Goal: Task Accomplishment & Management: Manage account settings

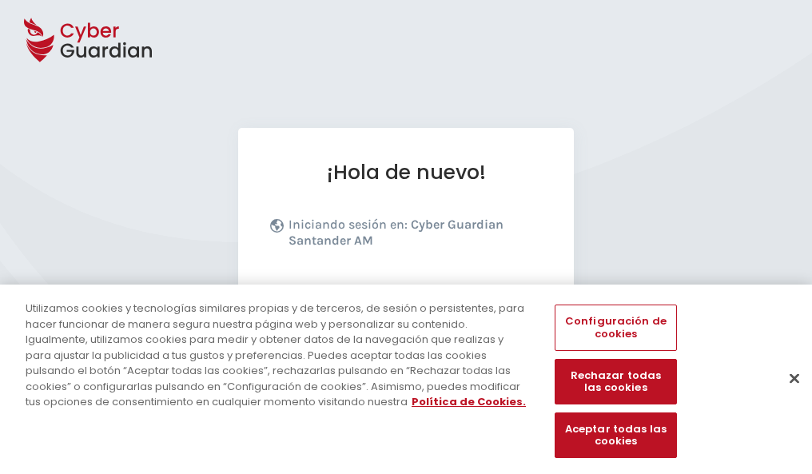
scroll to position [196, 0]
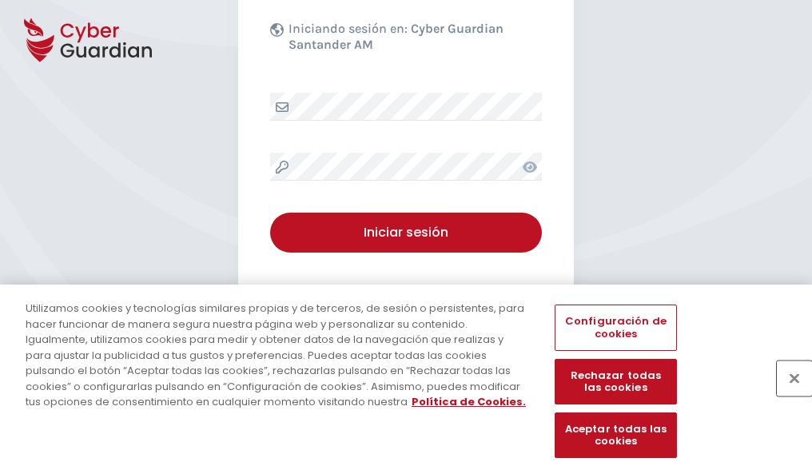
click at [786, 395] on button "Cerrar" at bounding box center [793, 377] width 35 height 35
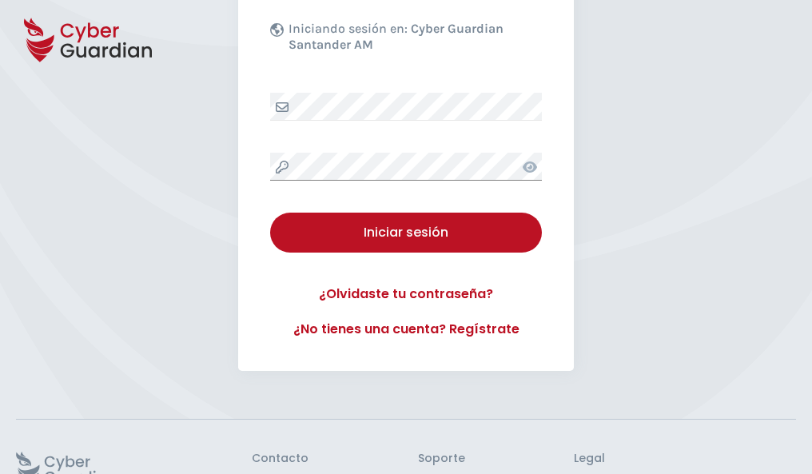
scroll to position [311, 0]
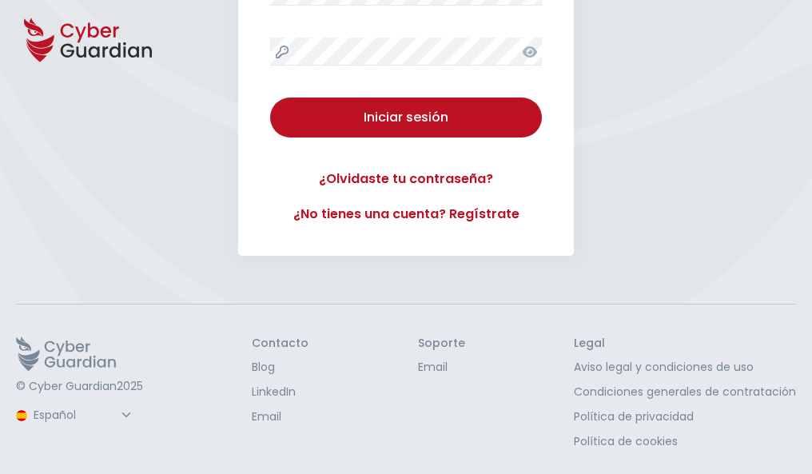
click at [270, 97] on button "Iniciar sesión" at bounding box center [406, 117] width 272 height 40
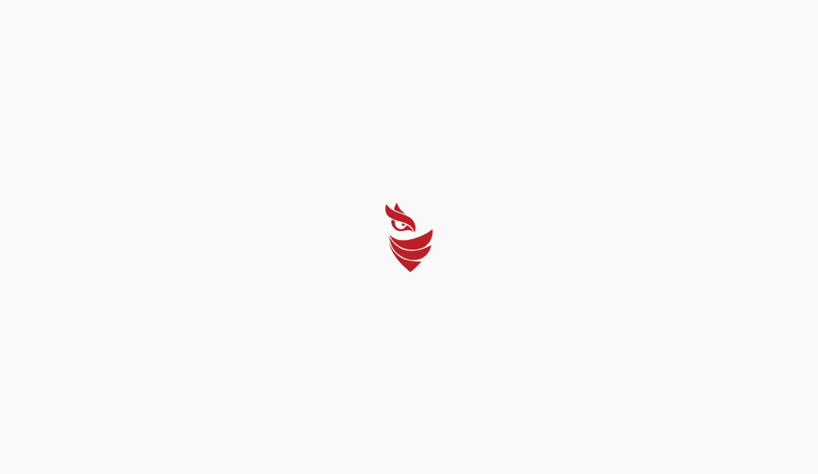
select select "Português (BR)"
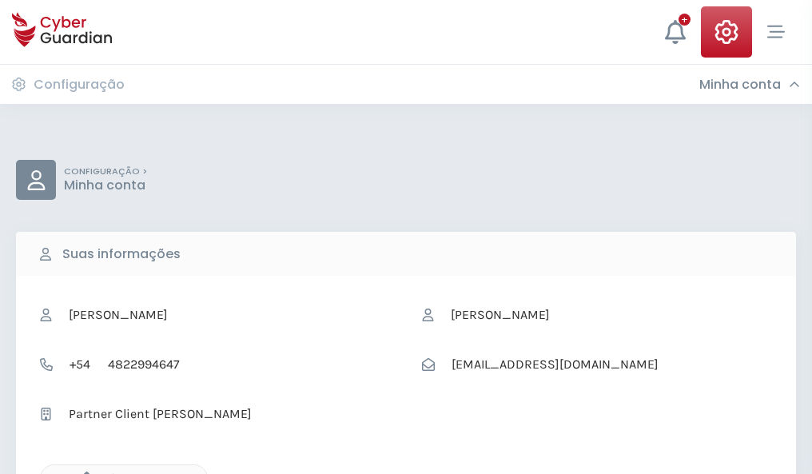
click at [82, 472] on icon "button" at bounding box center [83, 478] width 14 height 14
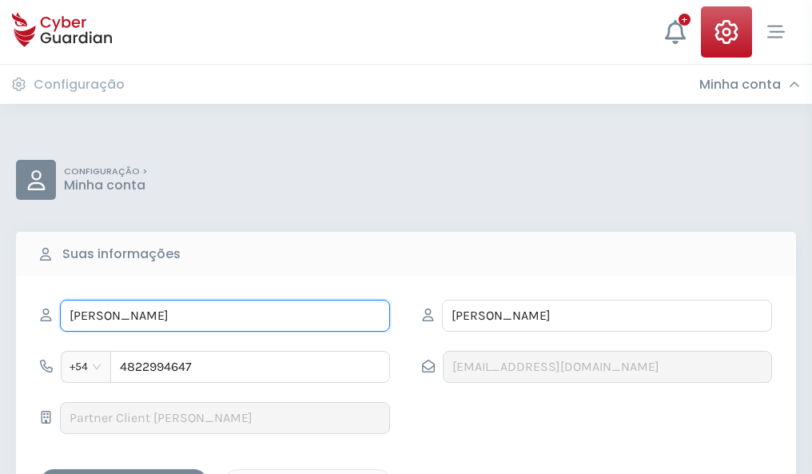
click at [224, 316] on input "LILIANA" at bounding box center [225, 316] width 330 height 32
type input "L"
type input "Custodio"
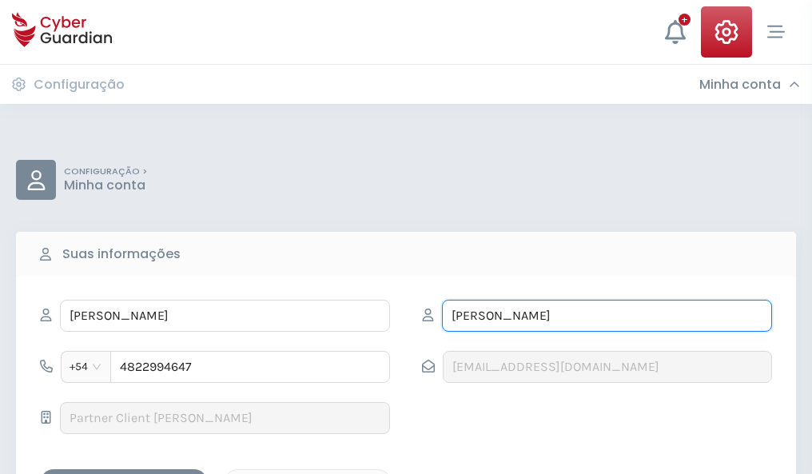
click at [606, 316] on input "ALCÁNTARA" at bounding box center [607, 316] width 330 height 32
type input "A"
type input "Sanz"
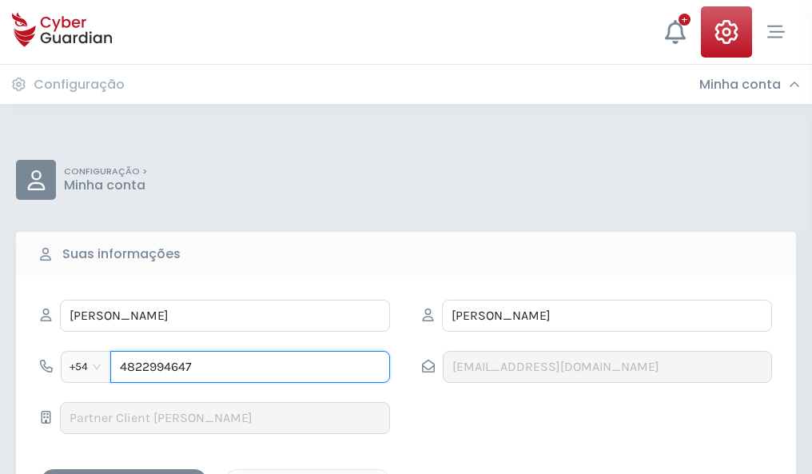
click at [250, 367] on input "4822994647" at bounding box center [250, 367] width 280 height 32
type input "4"
type input "4876554247"
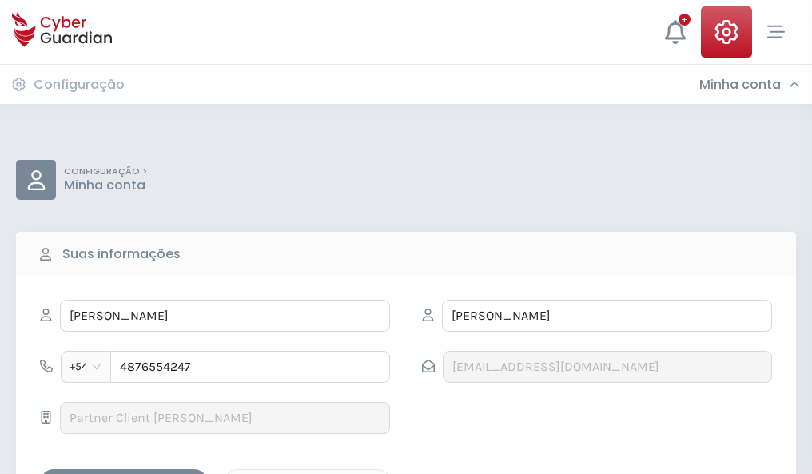
click at [124, 473] on div "Salvar alterações" at bounding box center [124, 483] width 144 height 20
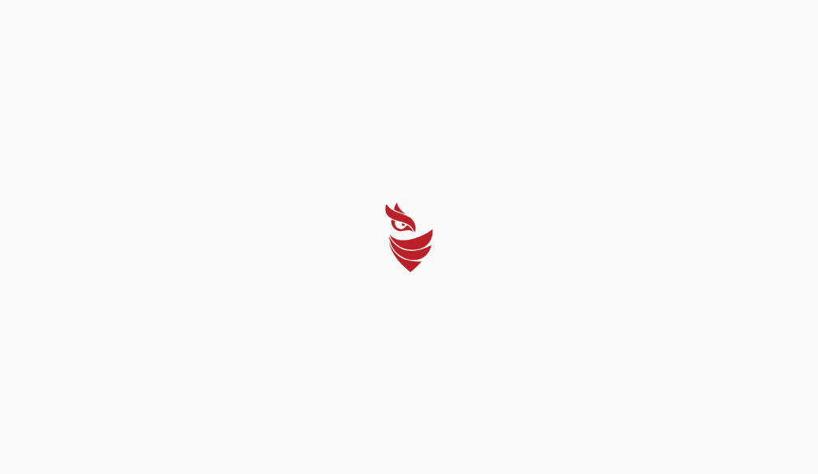
select select "Português (BR)"
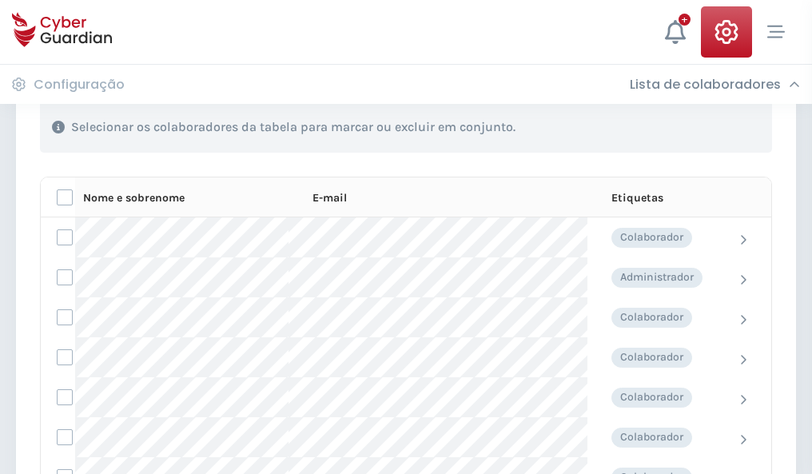
scroll to position [684, 0]
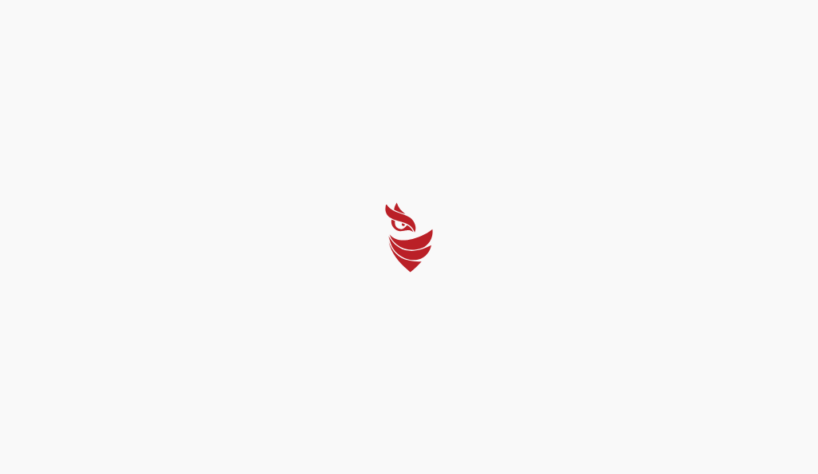
select select "Português (BR)"
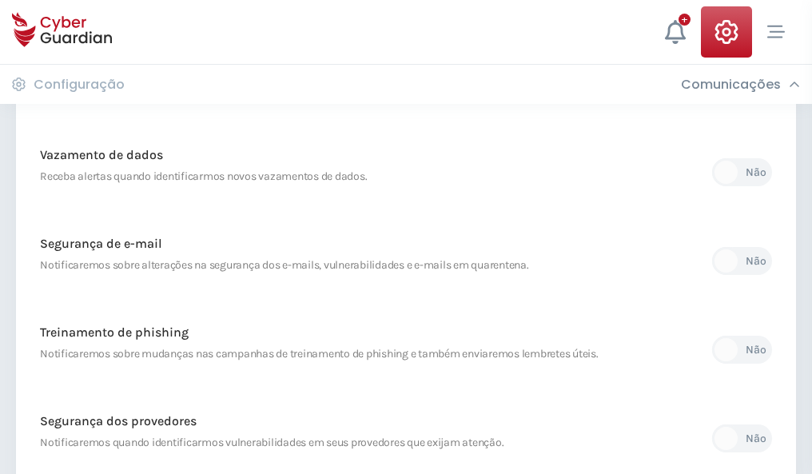
scroll to position [841, 0]
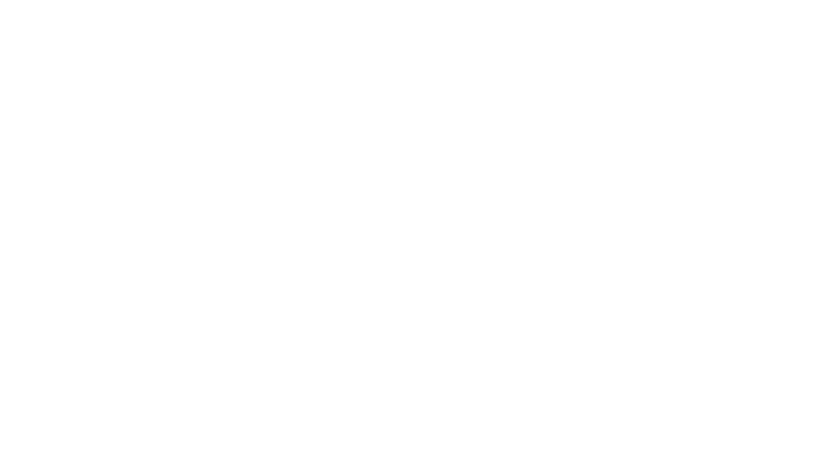
select select "Português (BR)"
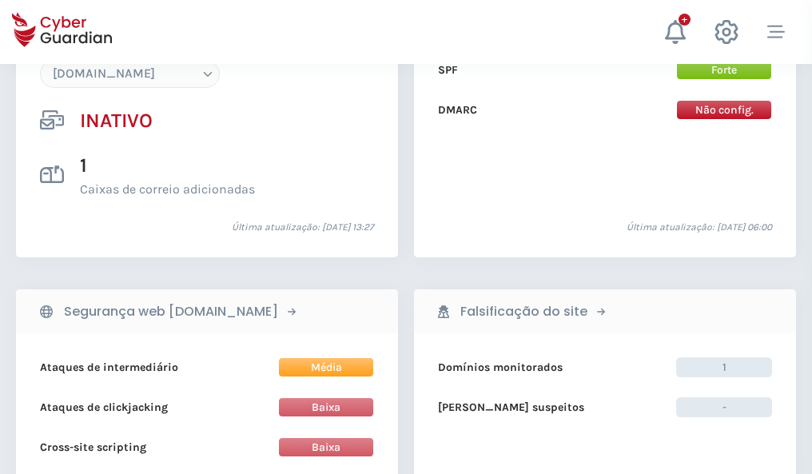
scroll to position [1503, 0]
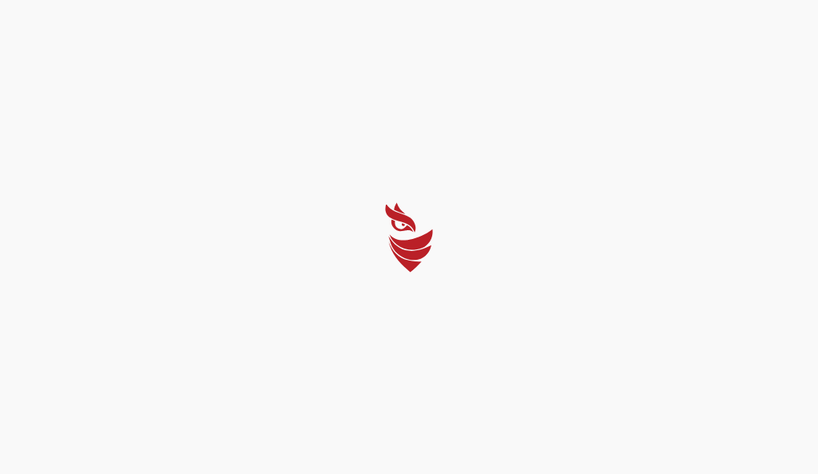
select select "Português (BR)"
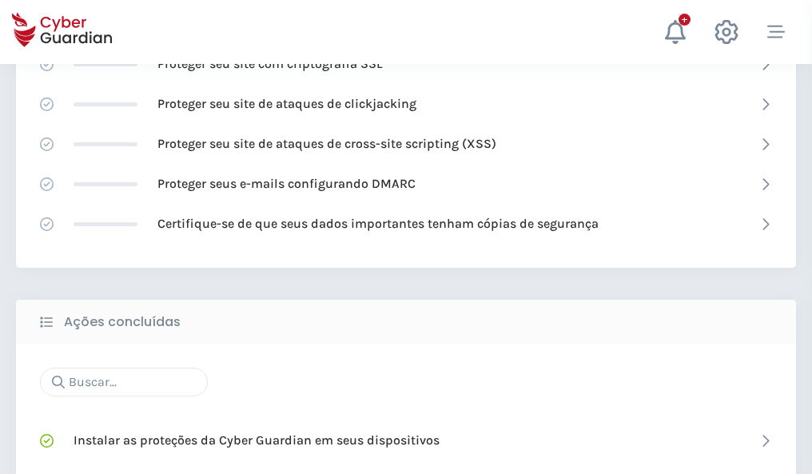
scroll to position [1064, 0]
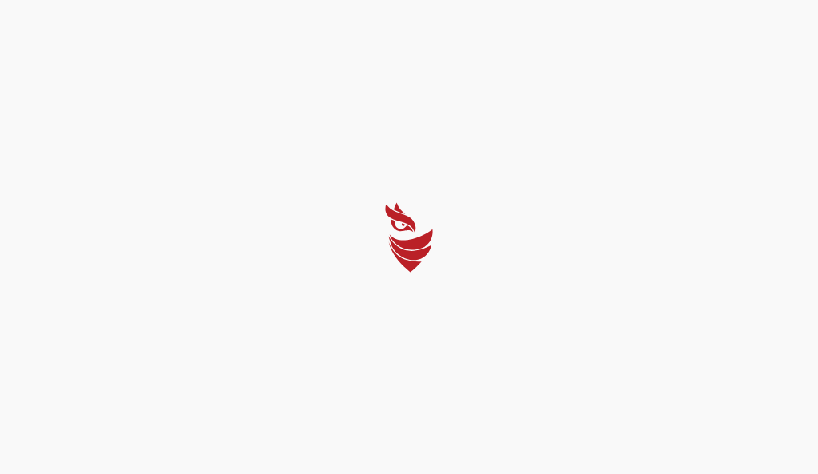
select select "Português (BR)"
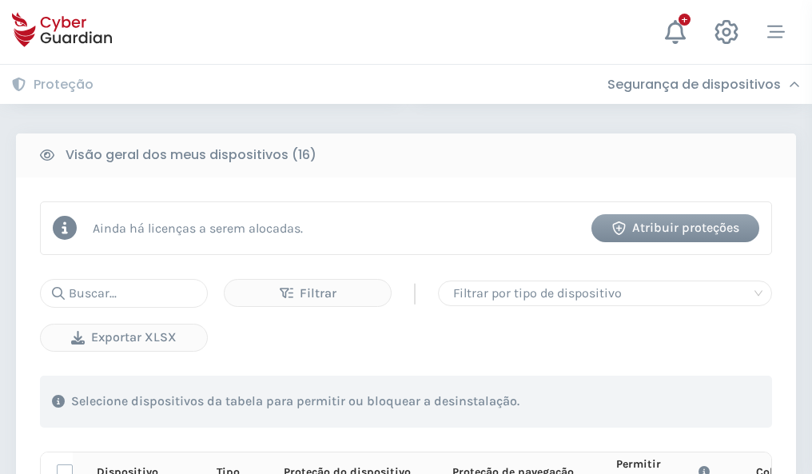
scroll to position [1411, 0]
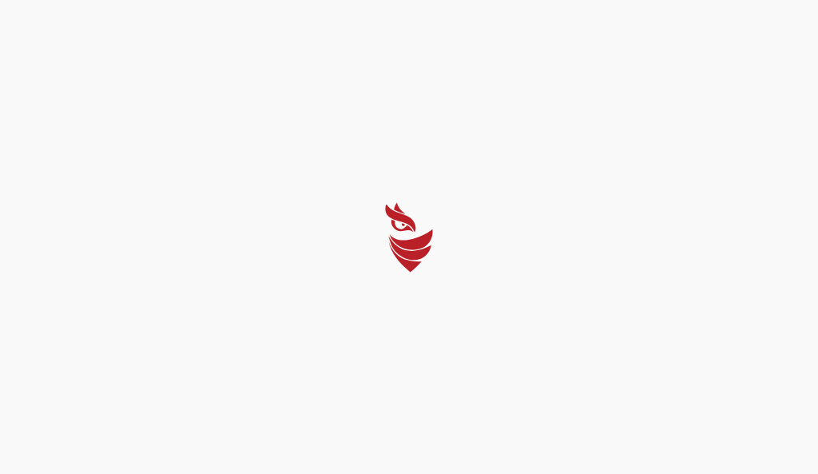
select select "Português (BR)"
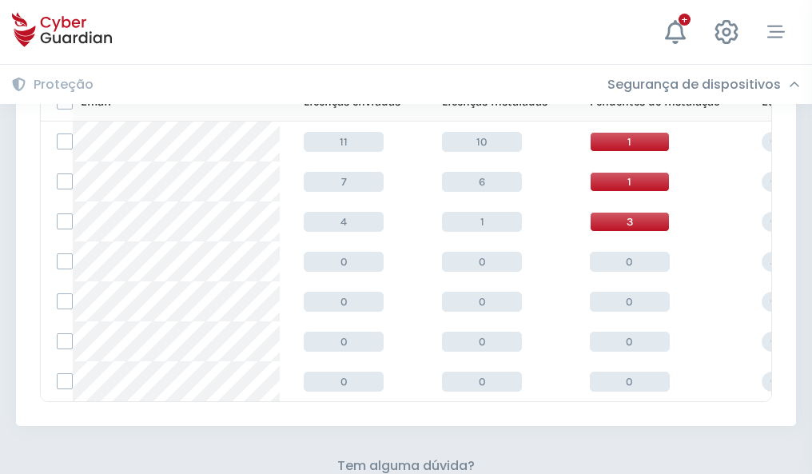
scroll to position [701, 0]
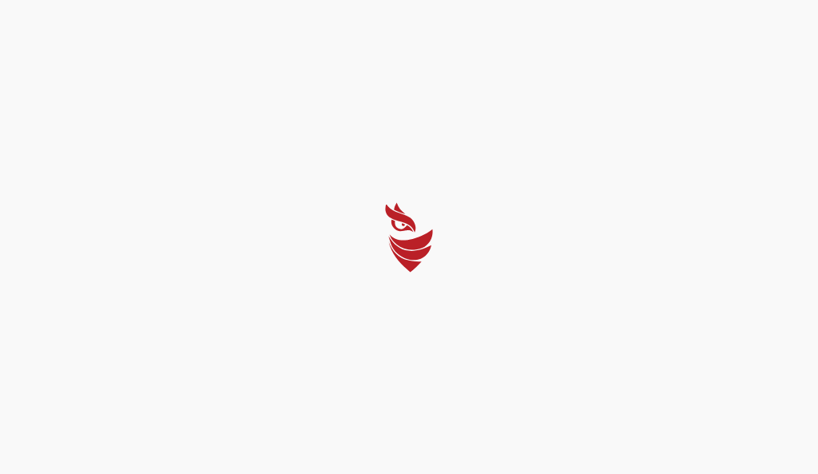
select select "Português (BR)"
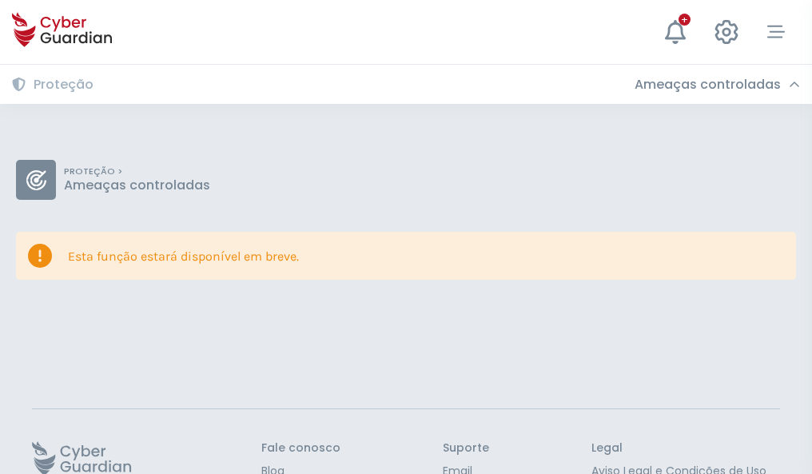
scroll to position [104, 0]
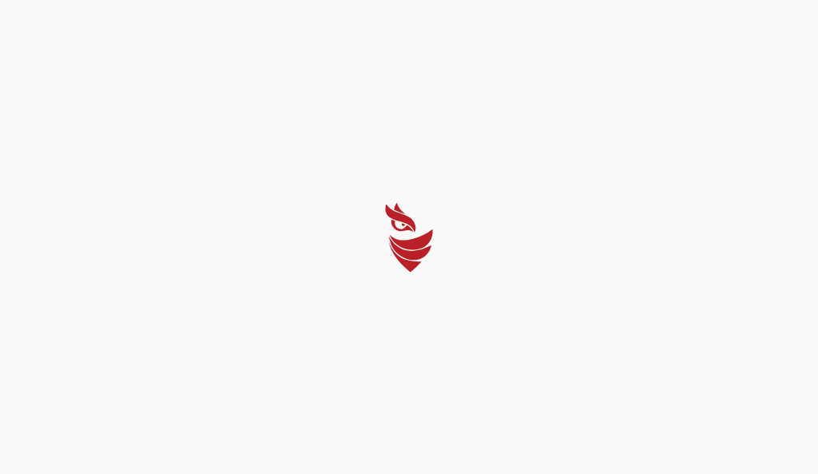
select select "Português (BR)"
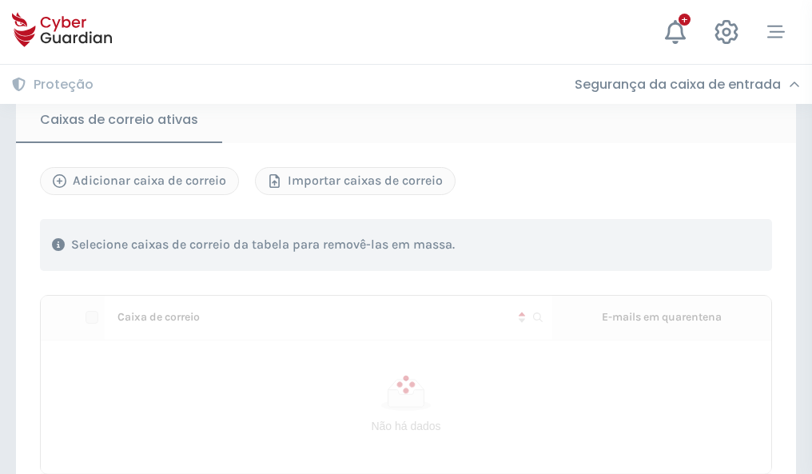
scroll to position [1354, 0]
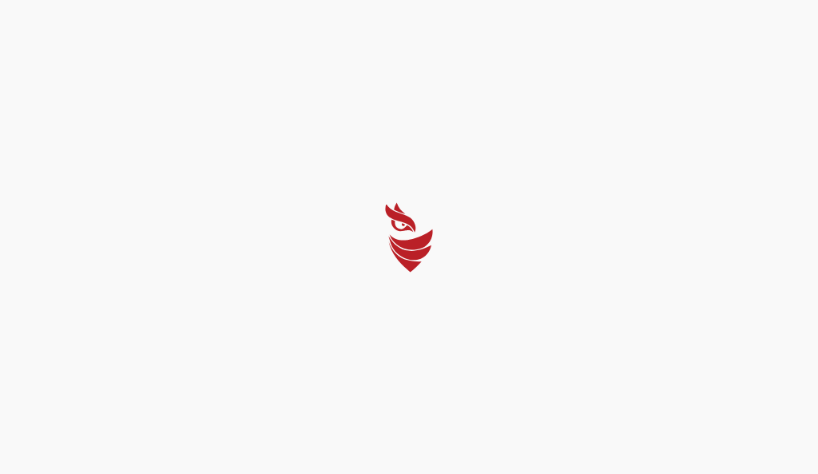
select select "Português (BR)"
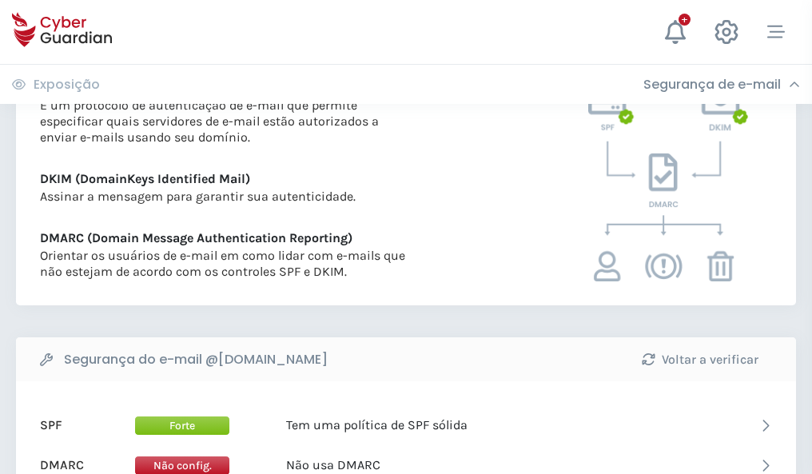
scroll to position [862, 0]
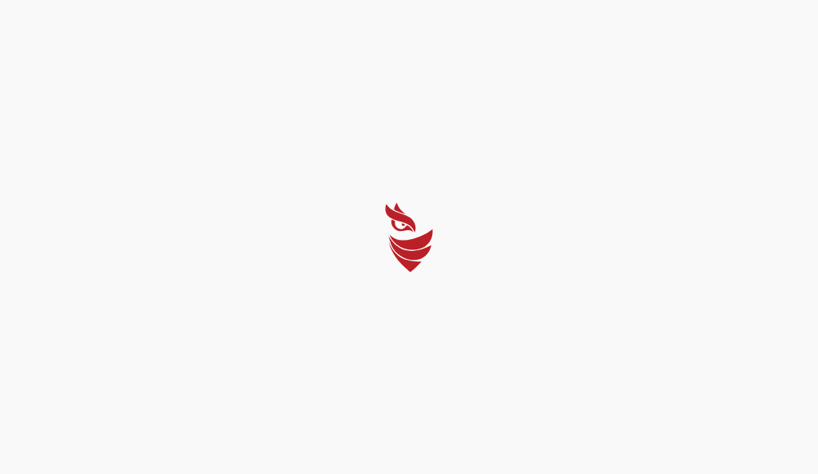
select select "Português (BR)"
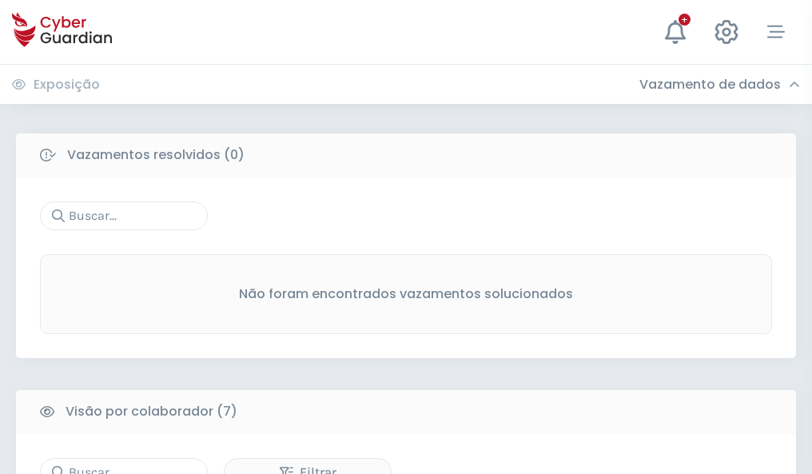
scroll to position [1321, 0]
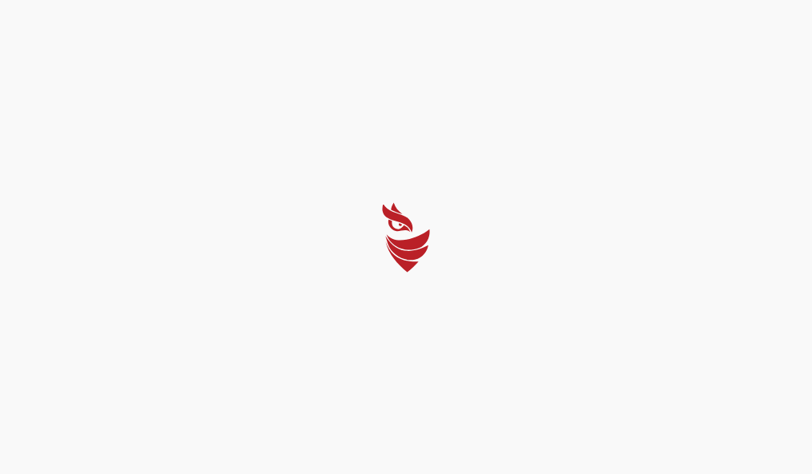
select select "Português (BR)"
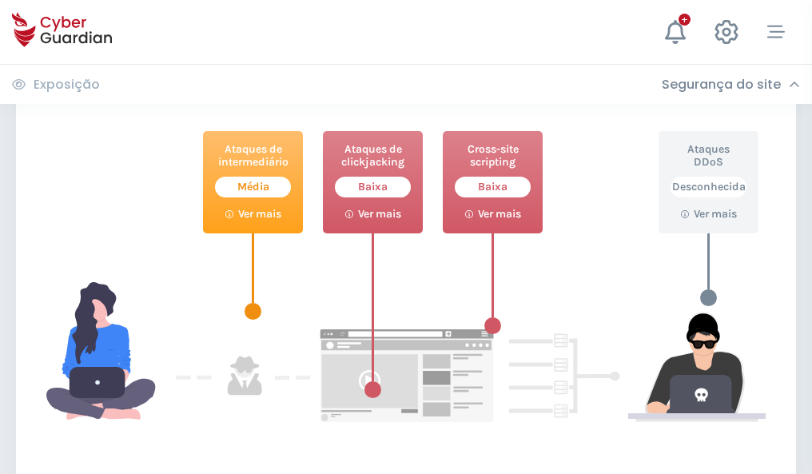
scroll to position [870, 0]
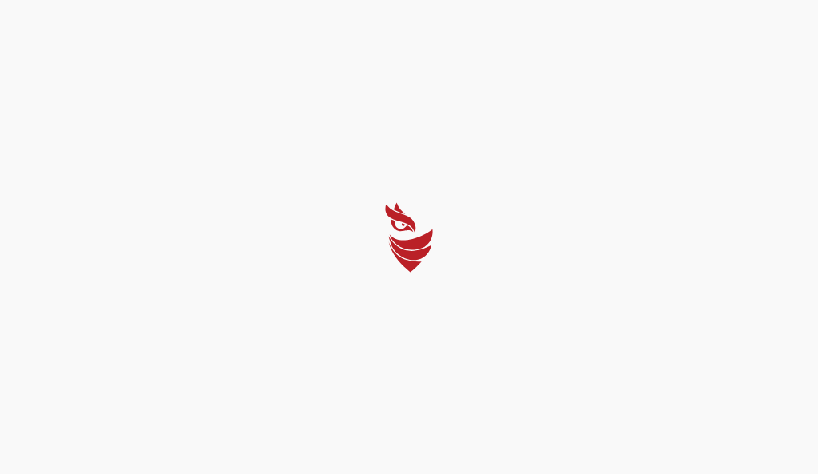
select select "Português (BR)"
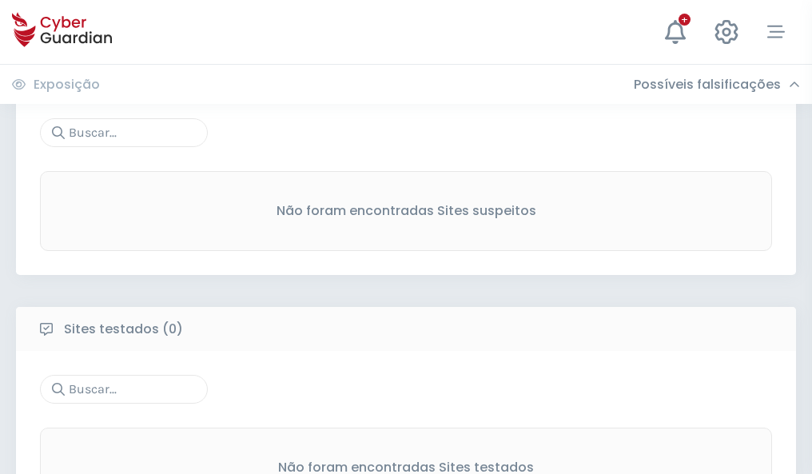
scroll to position [836, 0]
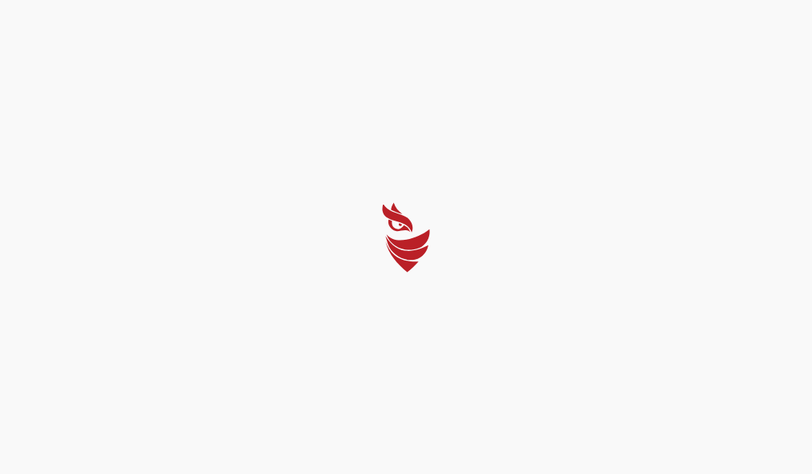
select select "Português (BR)"
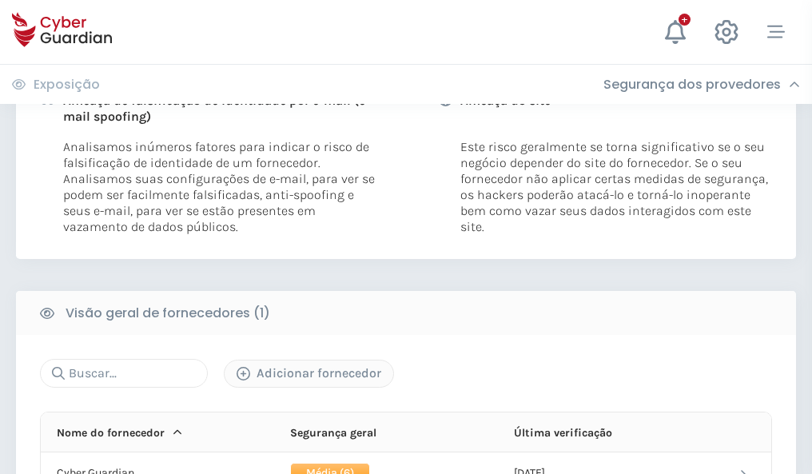
scroll to position [814, 0]
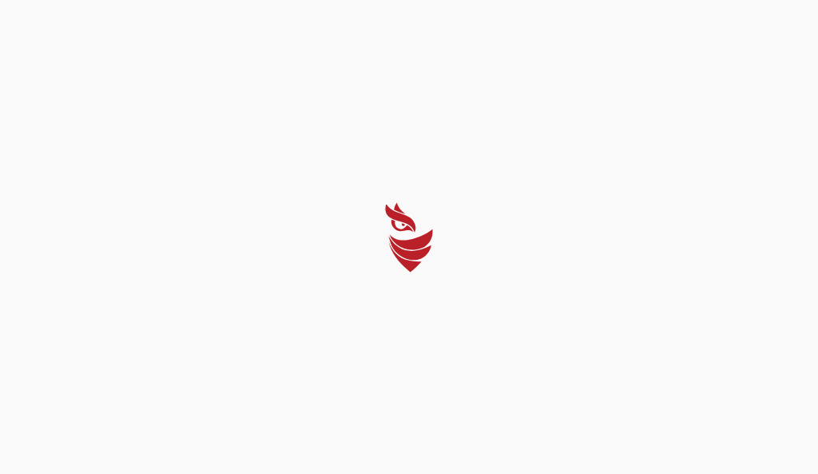
select select "Português (BR)"
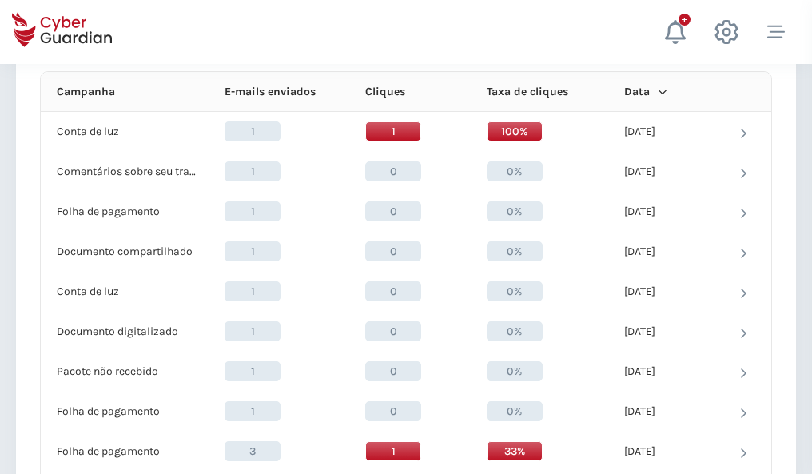
scroll to position [1432, 0]
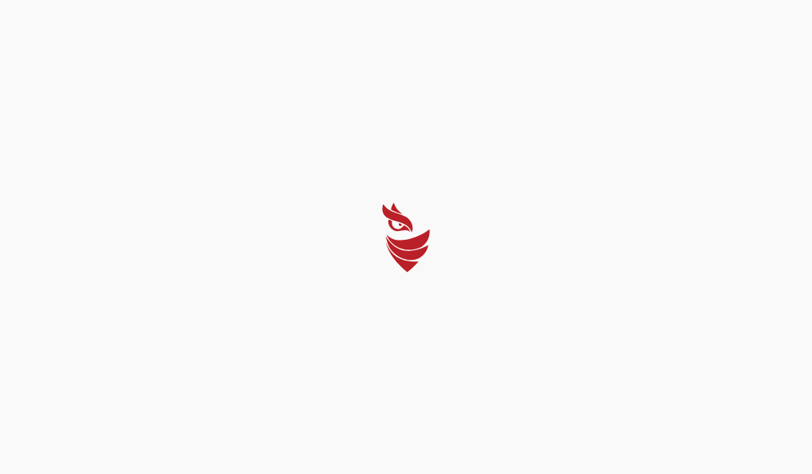
select select "Português (BR)"
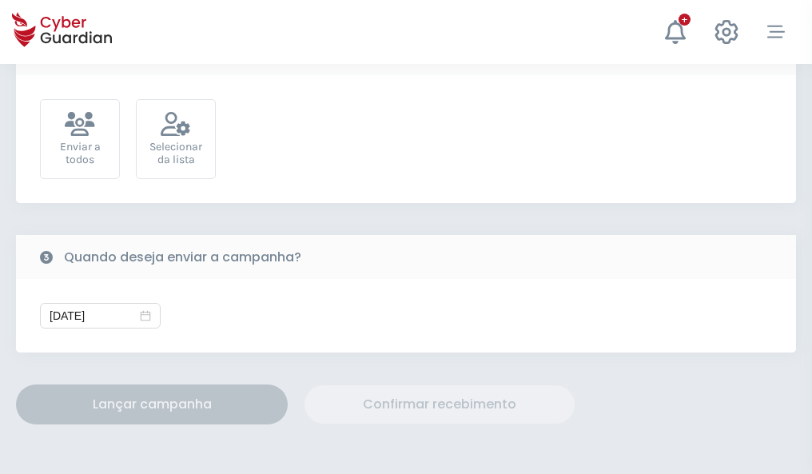
scroll to position [585, 0]
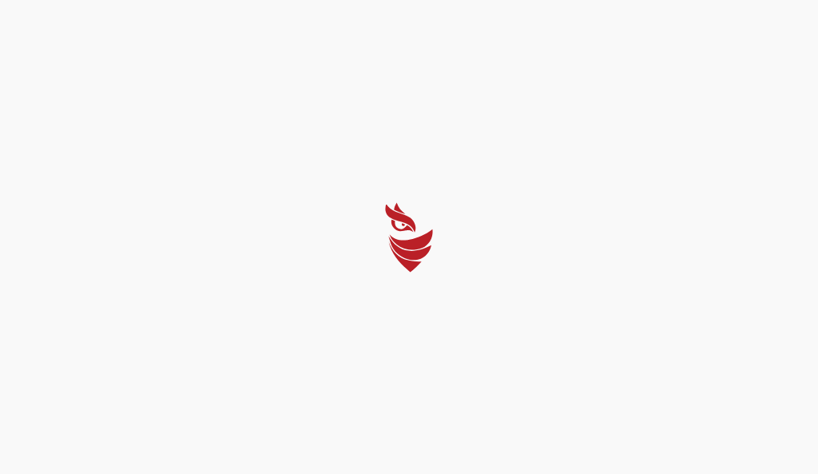
select select "Português (BR)"
